Goal: Information Seeking & Learning: Understand process/instructions

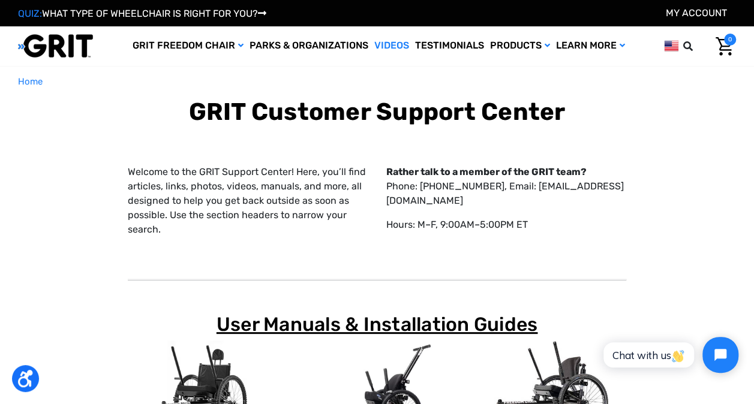
click at [391, 41] on link "Videos" at bounding box center [391, 45] width 41 height 39
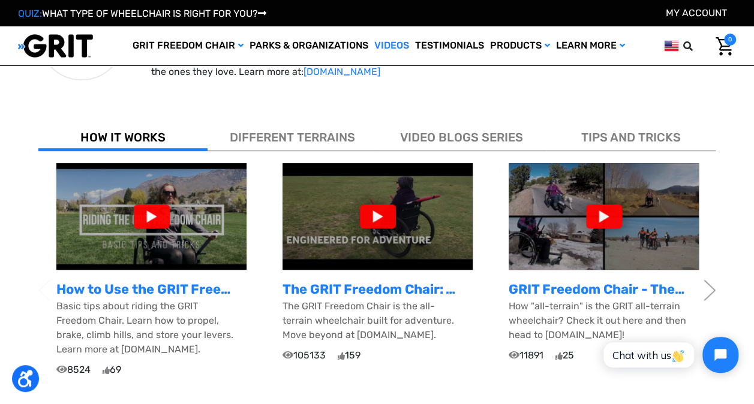
scroll to position [360, 0]
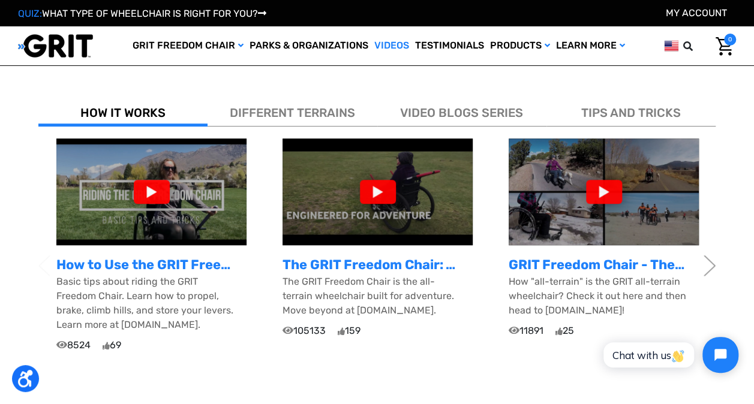
click at [150, 184] on div at bounding box center [152, 192] width 36 height 24
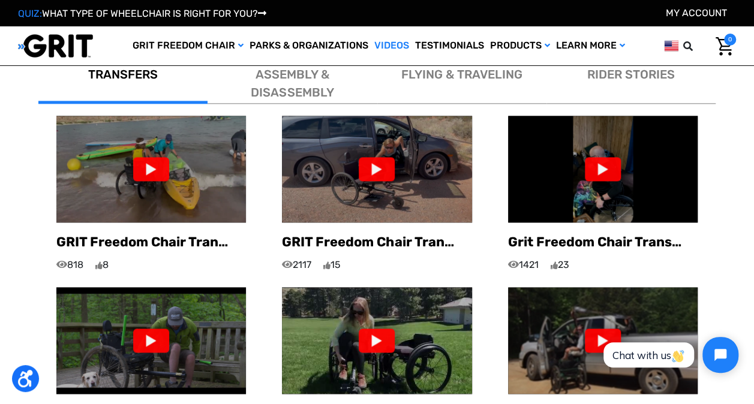
scroll to position [720, 0]
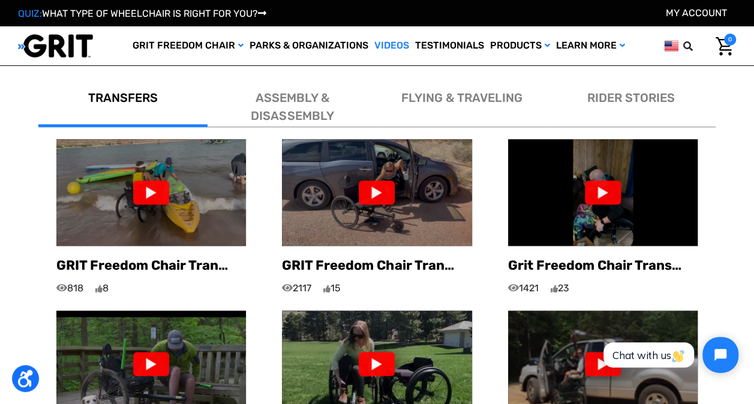
click at [381, 181] on div at bounding box center [377, 193] width 36 height 24
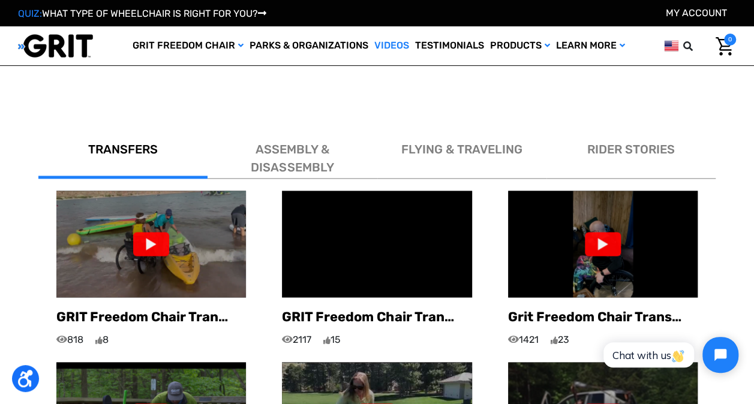
scroll to position [660, 0]
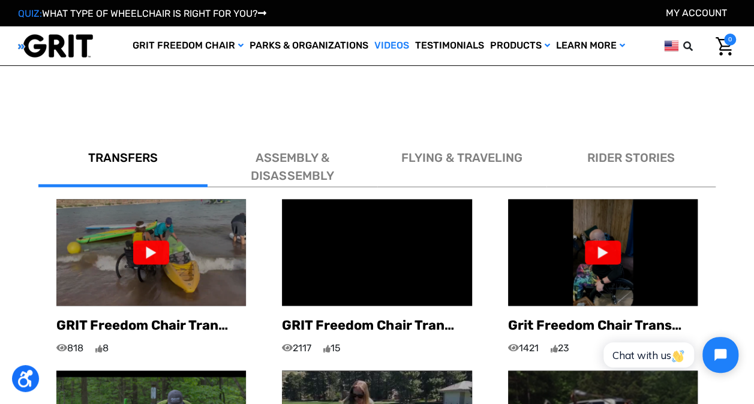
click at [283, 151] on span "ASSEMBLY & DISASSEMBLY" at bounding box center [292, 167] width 83 height 32
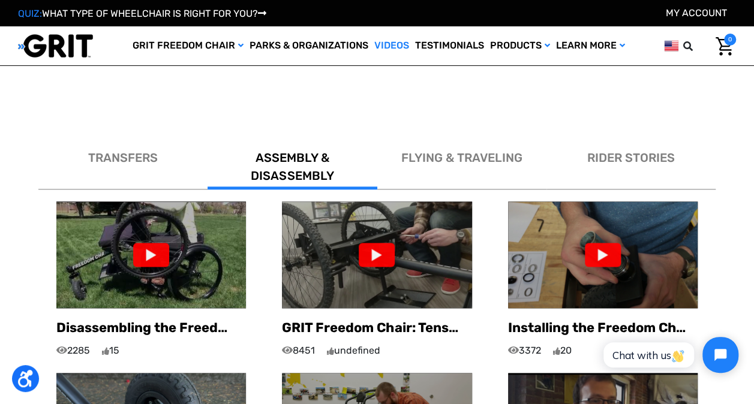
click at [198, 204] on img at bounding box center [151, 255] width 190 height 107
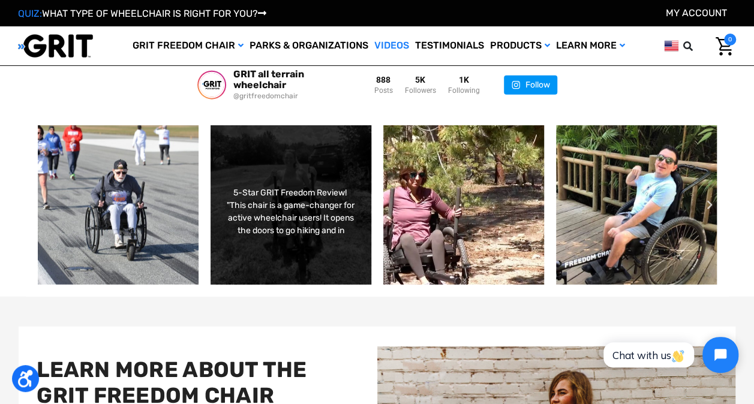
scroll to position [1320, 0]
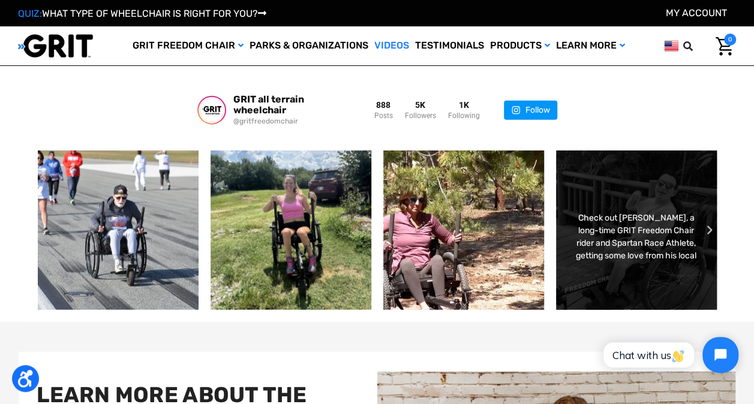
click at [655, 196] on div "Check out Trandon, a long-time GRIT Freedom Chair rider and Spartan Race Athlet…" at bounding box center [637, 230] width 130 height 69
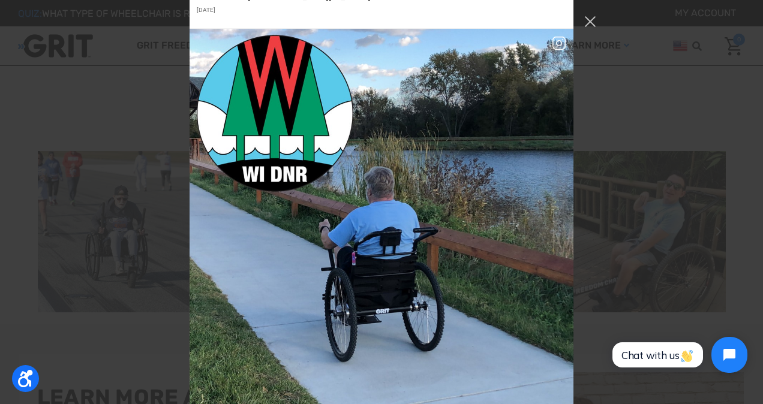
scroll to position [446, 0]
